Goal: Information Seeking & Learning: Learn about a topic

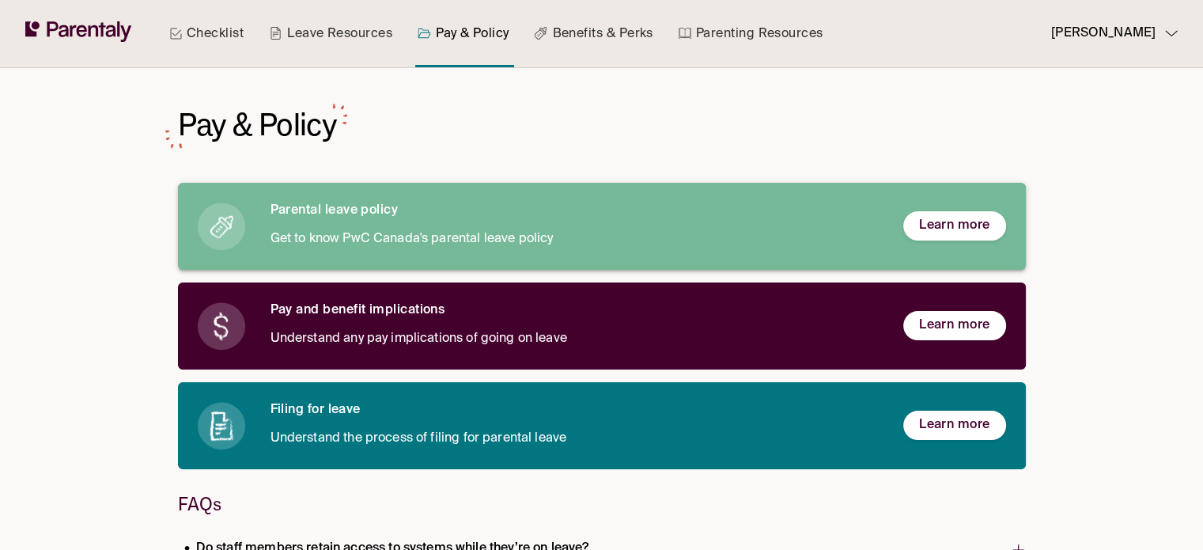
click at [399, 212] on h6 "Parental leave policy" at bounding box center [573, 210] width 607 height 17
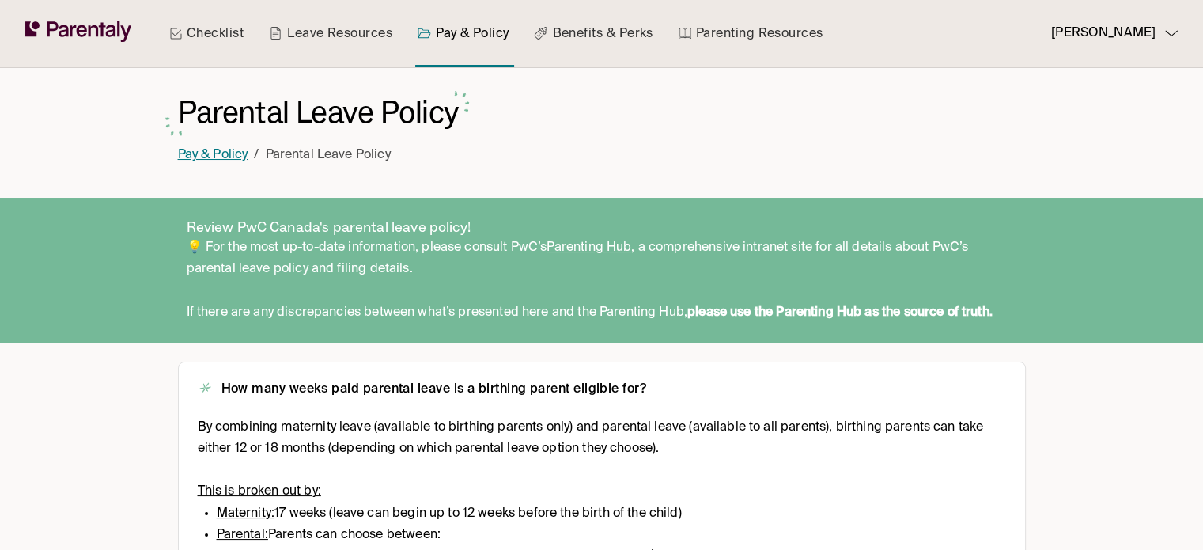
click at [215, 149] on link "Pay & Policy" at bounding box center [213, 155] width 70 height 13
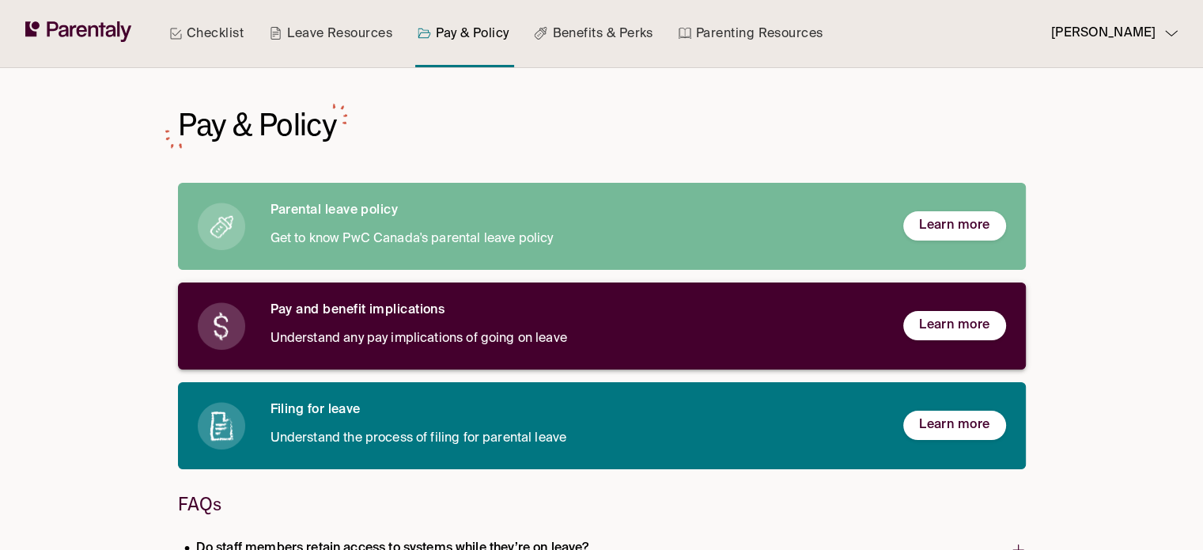
click at [490, 328] on p "Understand any pay implications of going on leave" at bounding box center [573, 338] width 607 height 21
